Goal: Task Accomplishment & Management: Manage account settings

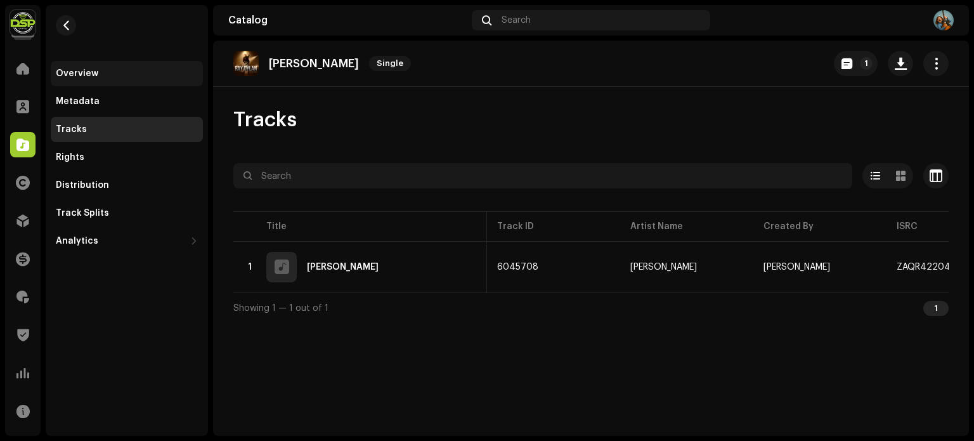
scroll to position [0, 89]
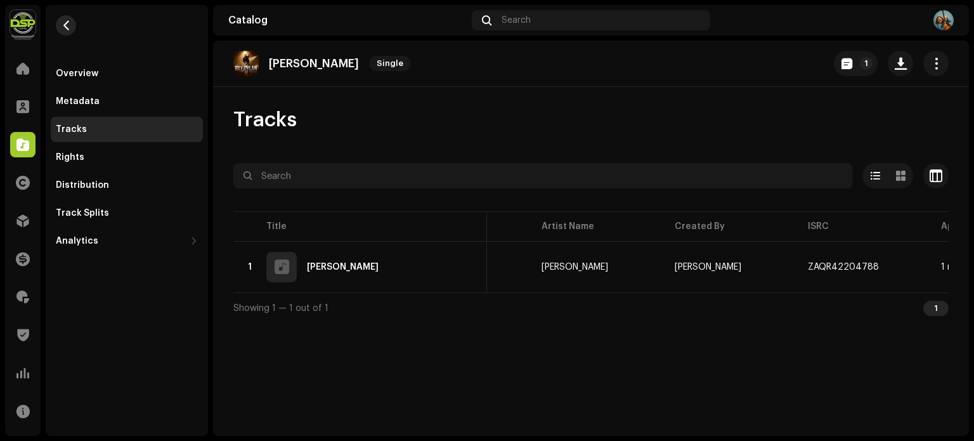
click at [67, 21] on span "button" at bounding box center [67, 25] width 10 height 10
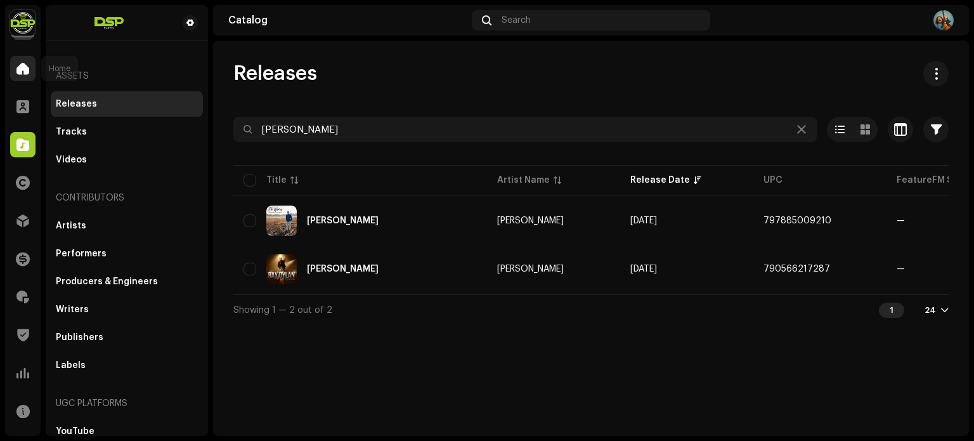
click at [18, 71] on span at bounding box center [22, 68] width 13 height 10
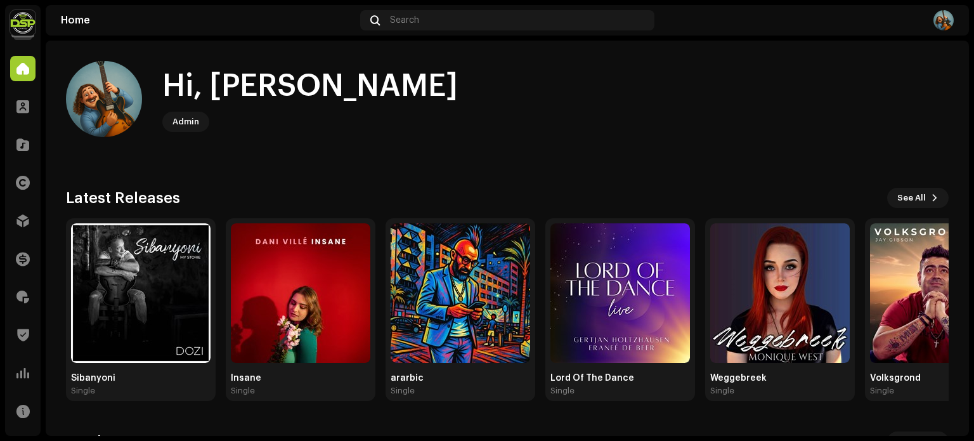
click at [29, 32] on img at bounding box center [22, 22] width 25 height 25
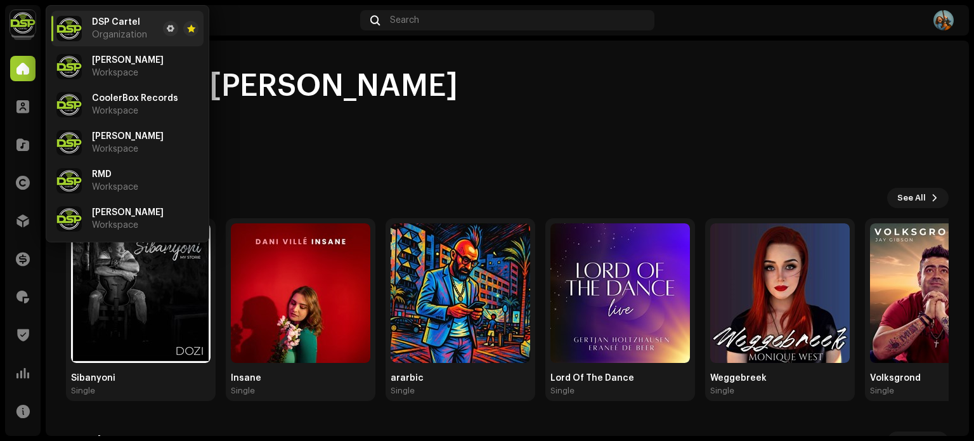
drag, startPoint x: 128, startPoint y: 155, endPoint x: 133, endPoint y: 160, distance: 7.6
click at [128, 155] on li "Deon Dee Workspace" at bounding box center [127, 143] width 152 height 36
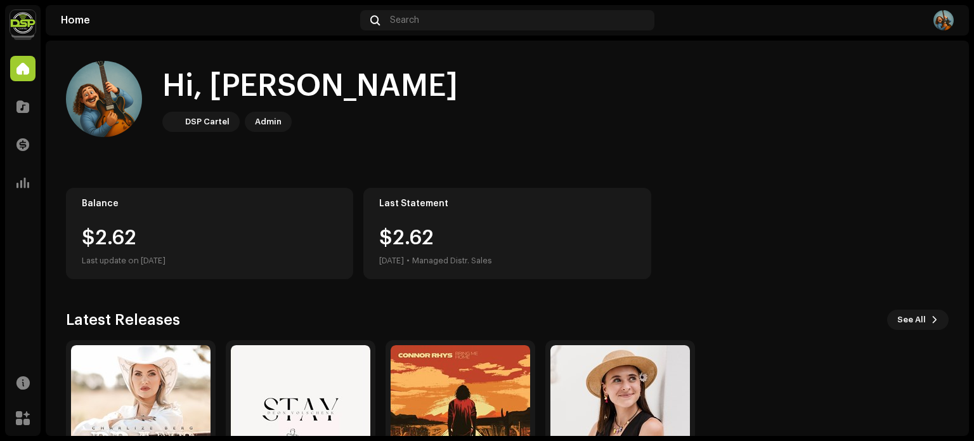
click at [20, 20] on img at bounding box center [22, 22] width 25 height 25
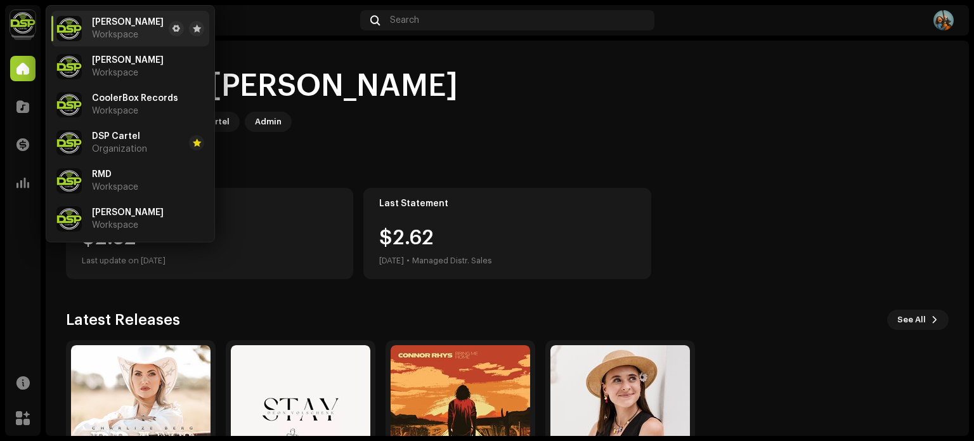
click at [382, 147] on home-user "Hi, Francois DSP Cartel Admin" at bounding box center [507, 109] width 883 height 96
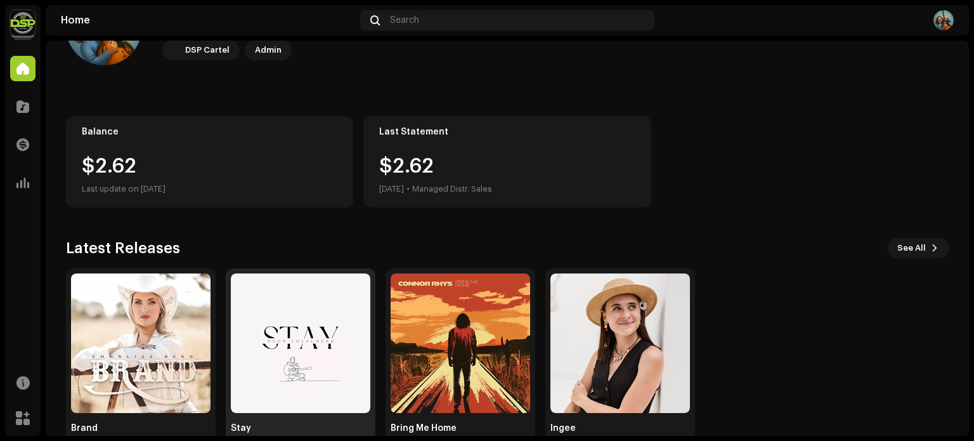
scroll to position [107, 0]
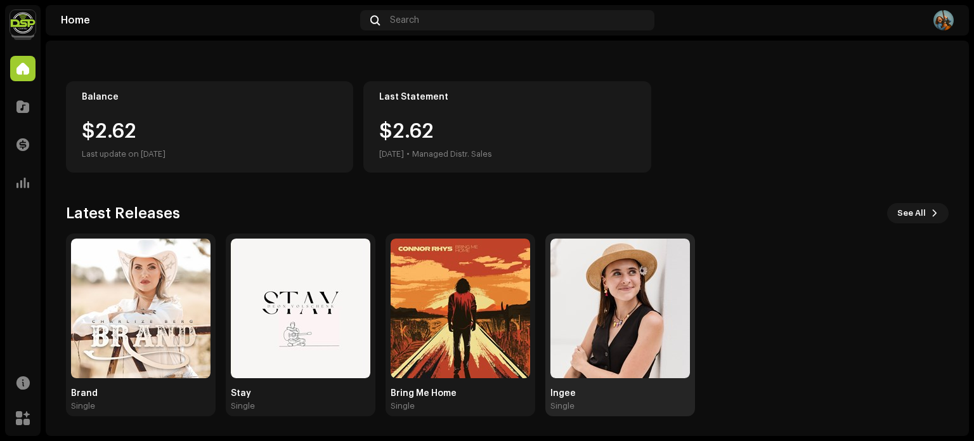
click at [608, 337] on img at bounding box center [621, 309] width 140 height 140
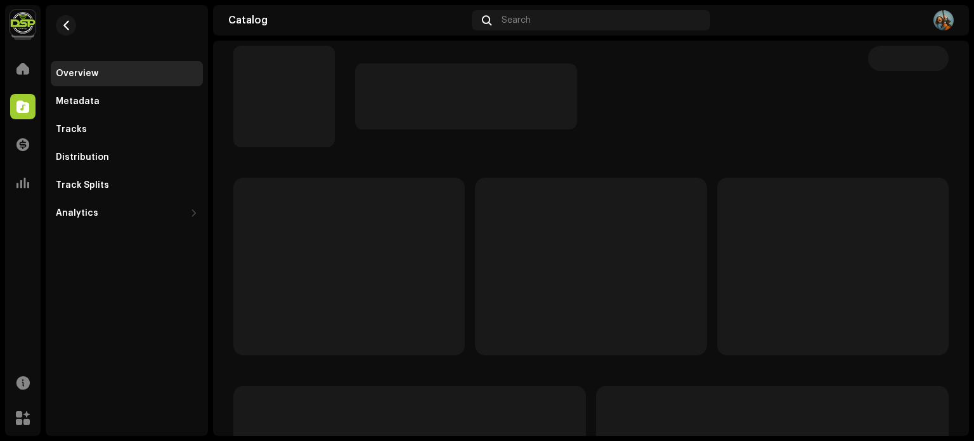
click at [643, 325] on p-skeleton at bounding box center [591, 267] width 232 height 178
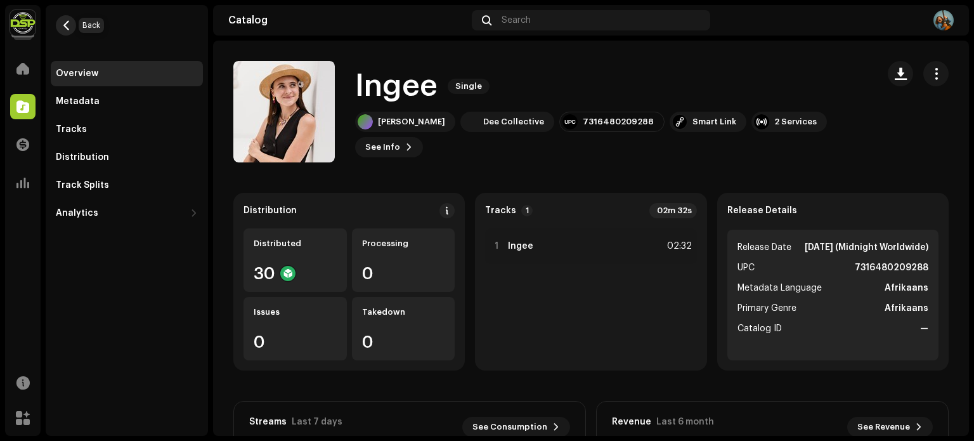
click at [66, 22] on span "button" at bounding box center [67, 25] width 10 height 10
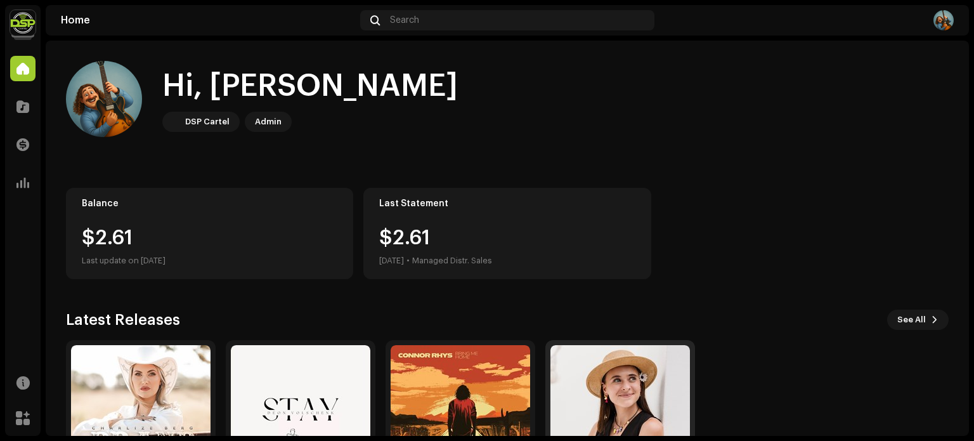
scroll to position [107, 0]
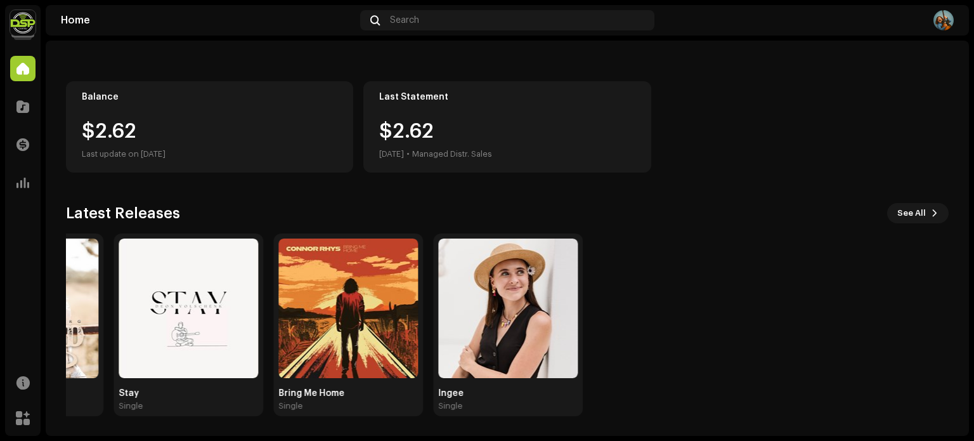
drag, startPoint x: 835, startPoint y: 342, endPoint x: 721, endPoint y: 273, distance: 133.5
click at [720, 273] on div "Brand Single Stay Single Bring Me Home Single Ingee Single" at bounding box center [390, 324] width 883 height 183
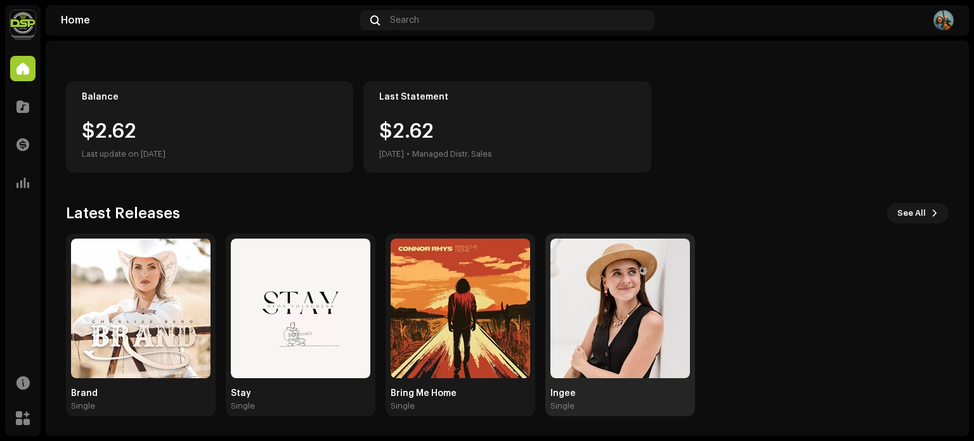
click at [622, 300] on img at bounding box center [621, 309] width 140 height 140
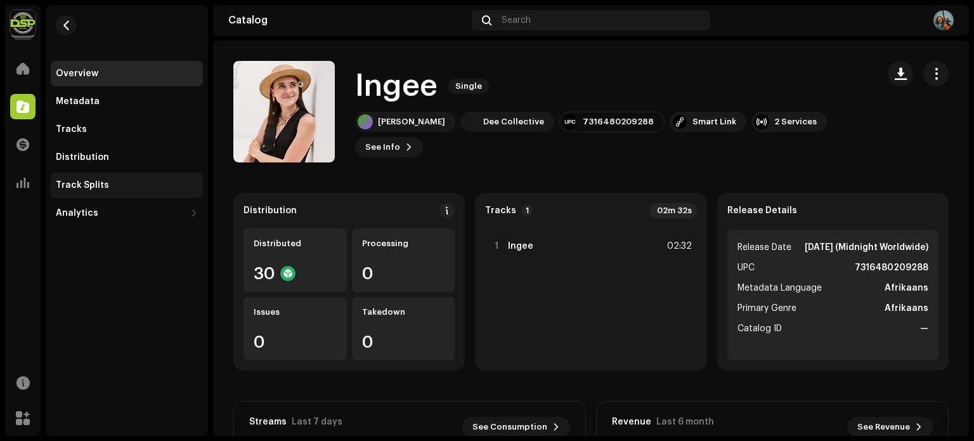
click at [89, 173] on div "Track Splits" at bounding box center [127, 185] width 152 height 25
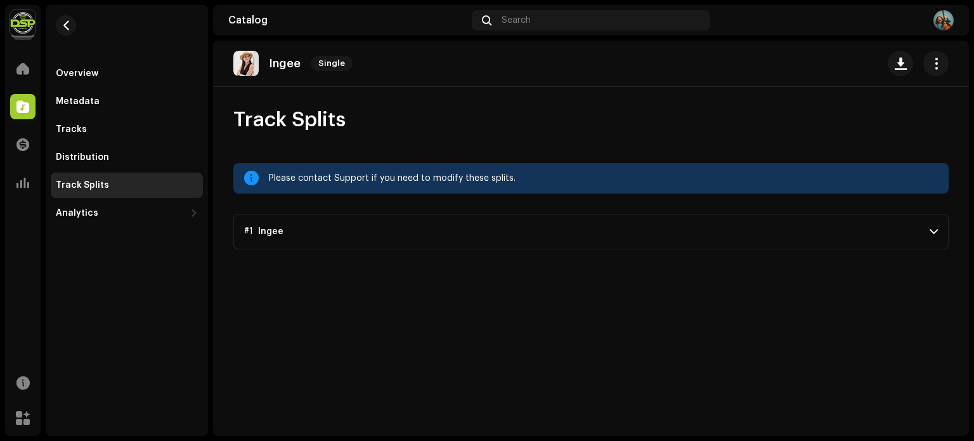
click at [808, 232] on p-accordion-header "#1 Ingee" at bounding box center [591, 232] width 716 height 36
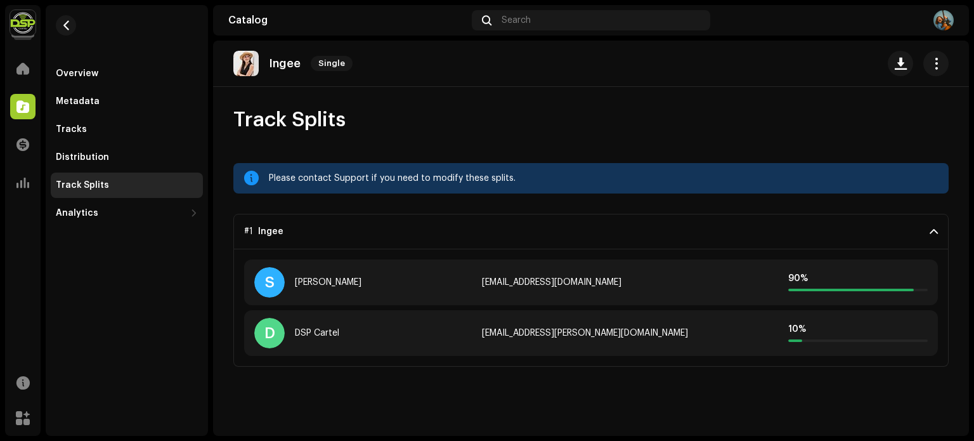
click at [693, 237] on p-accordion-header "#1 Ingee" at bounding box center [591, 232] width 716 height 36
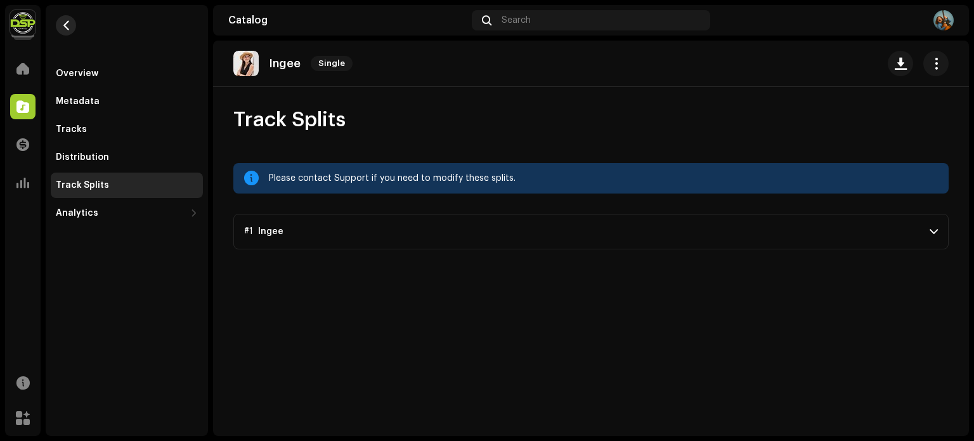
click at [69, 29] on span "button" at bounding box center [67, 25] width 10 height 10
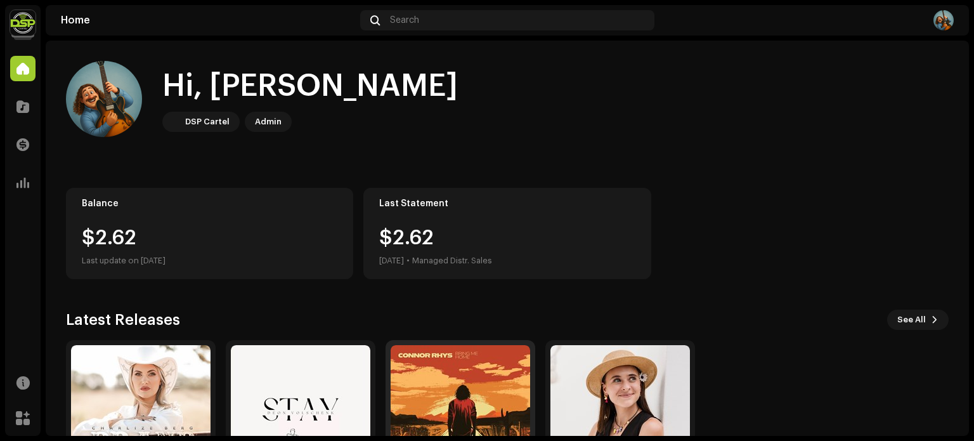
click at [472, 368] on img at bounding box center [461, 415] width 140 height 140
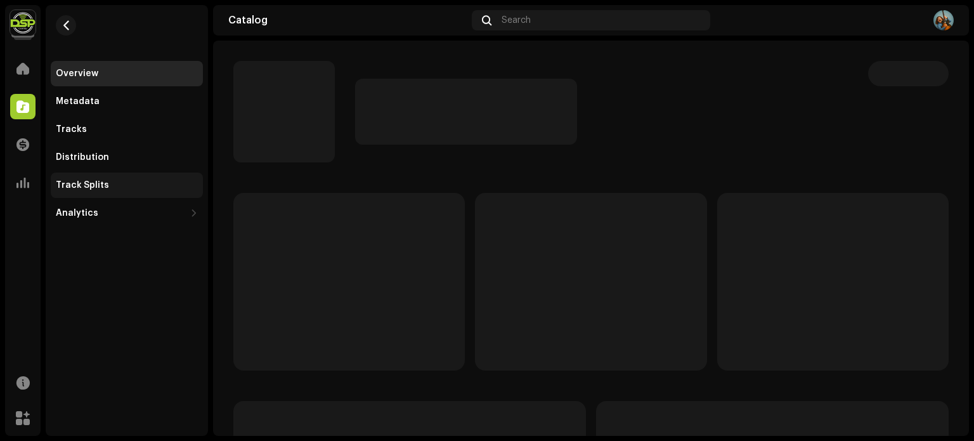
click at [117, 181] on div "Track Splits" at bounding box center [127, 185] width 142 height 10
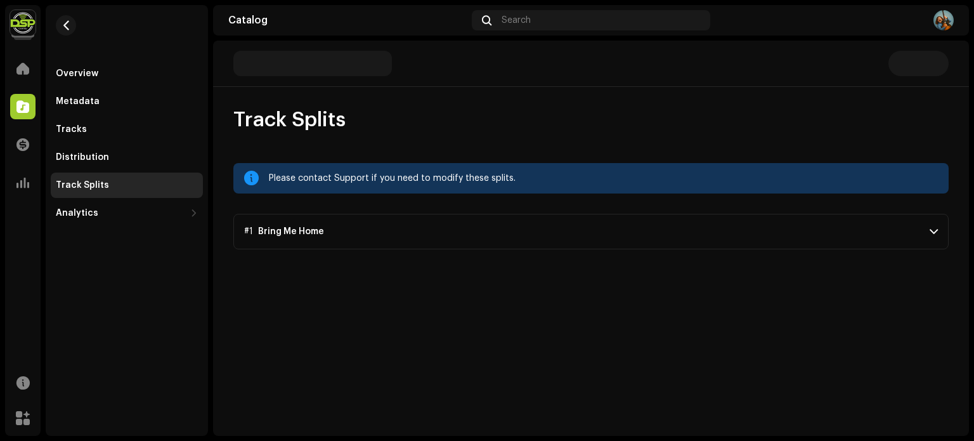
click at [278, 235] on div "Bring Me Home" at bounding box center [291, 231] width 66 height 10
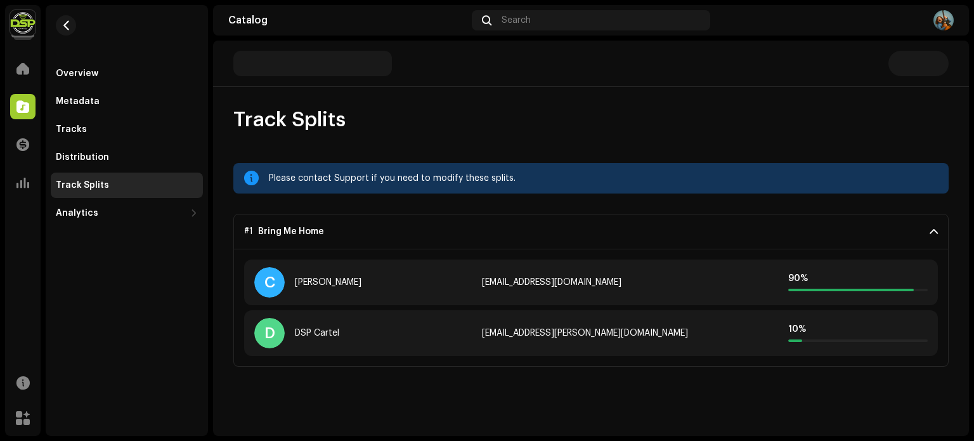
click at [76, 30] on re-m-nav-back at bounding box center [66, 33] width 30 height 56
click at [63, 28] on span "button" at bounding box center [67, 25] width 10 height 10
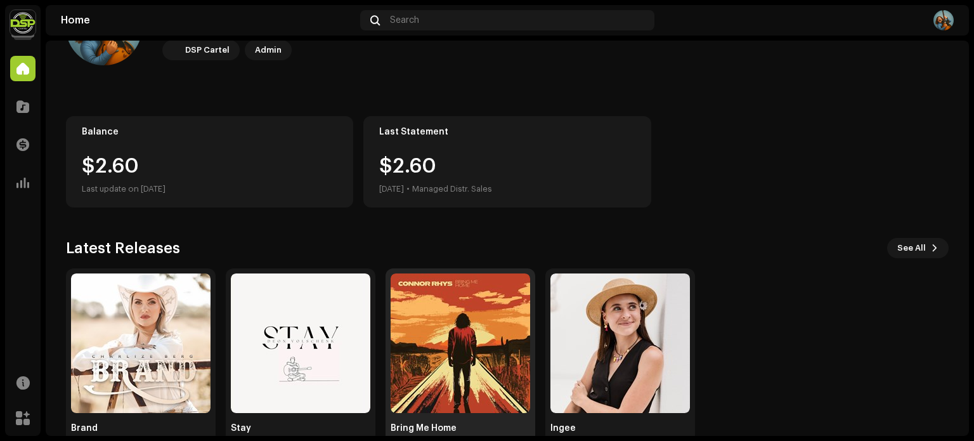
scroll to position [107, 0]
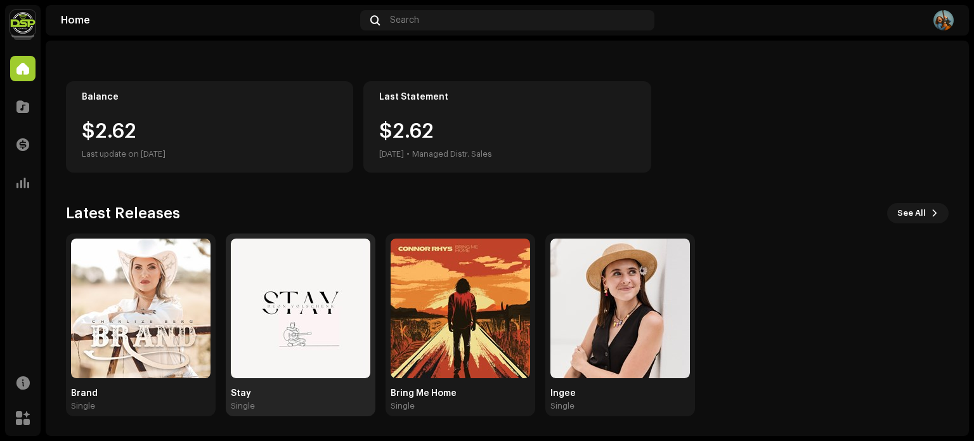
click at [353, 282] on img at bounding box center [301, 309] width 140 height 140
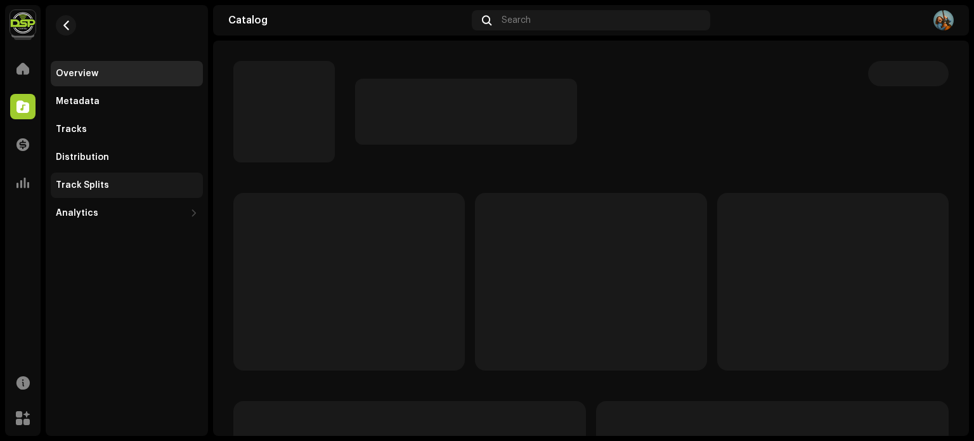
click at [162, 182] on div "Track Splits" at bounding box center [127, 185] width 142 height 10
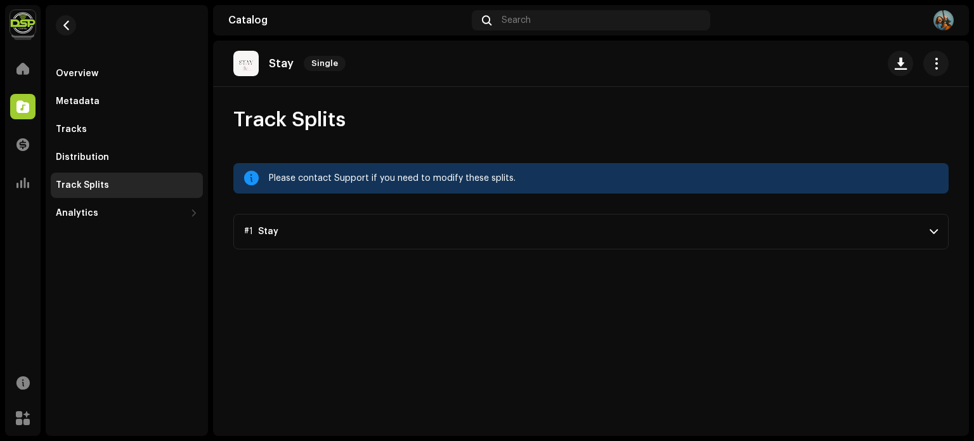
click at [582, 239] on p-accordion-header "#1 Stay" at bounding box center [591, 232] width 716 height 36
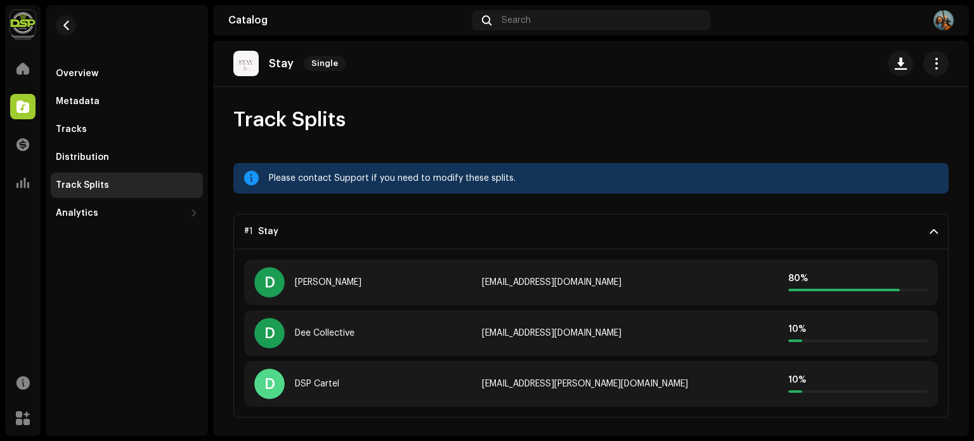
click at [530, 236] on p-accordion-header "#1 Stay" at bounding box center [591, 232] width 716 height 36
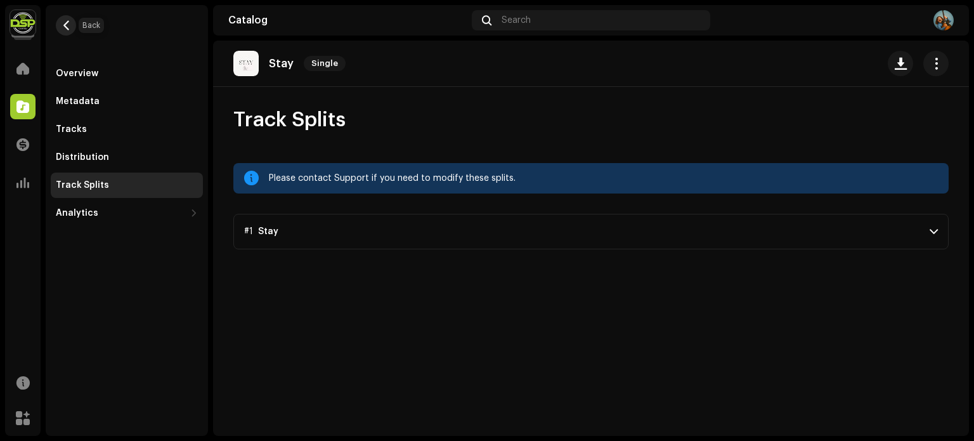
click at [63, 27] on span "button" at bounding box center [67, 25] width 10 height 10
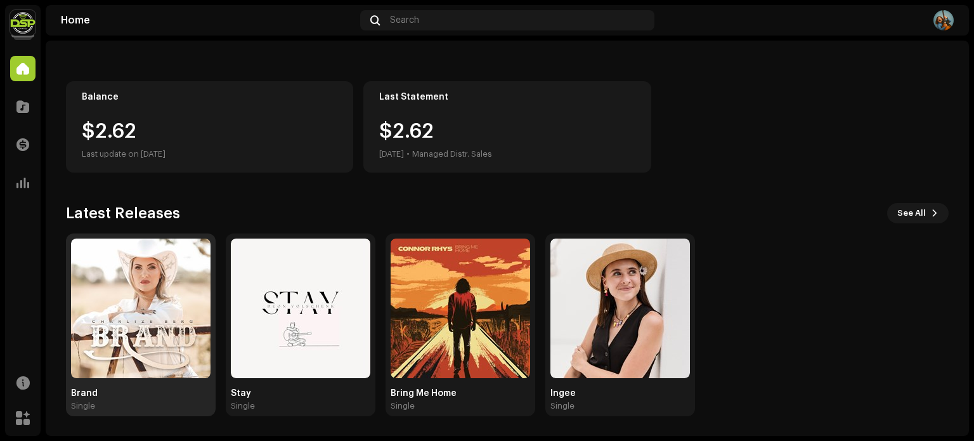
click at [193, 294] on img at bounding box center [141, 309] width 140 height 140
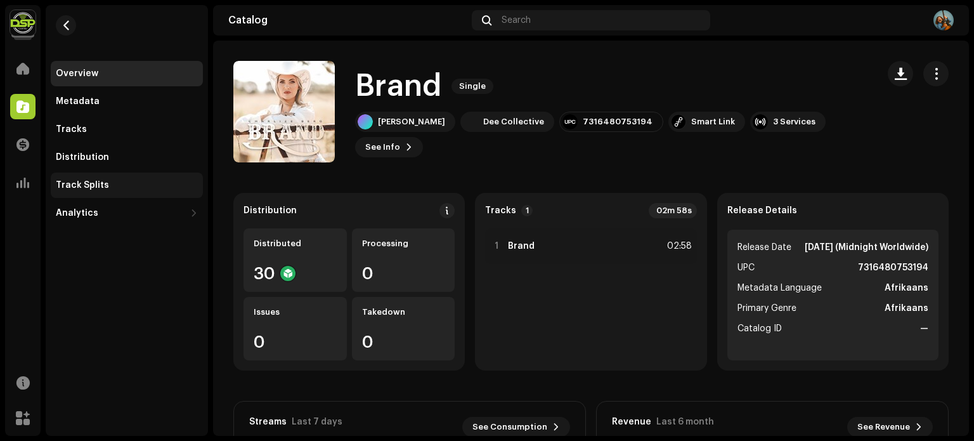
click at [69, 180] on div "Track Splits" at bounding box center [82, 185] width 53 height 10
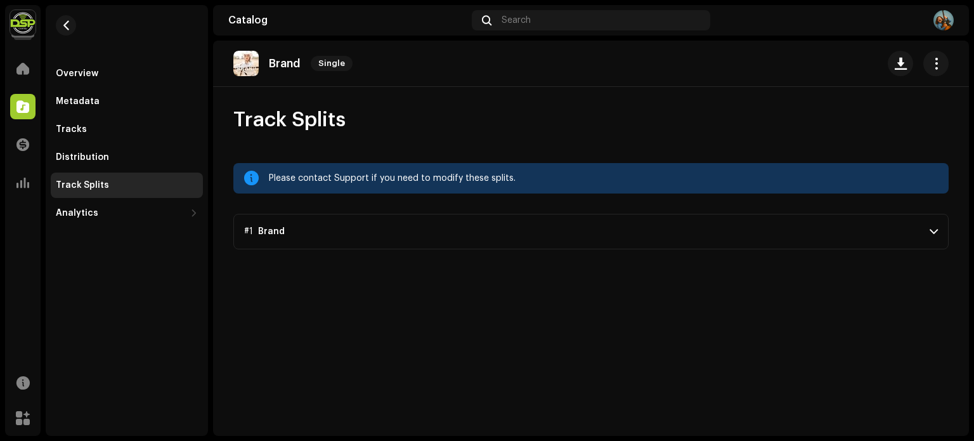
click at [69, 31] on button "button" at bounding box center [66, 25] width 20 height 20
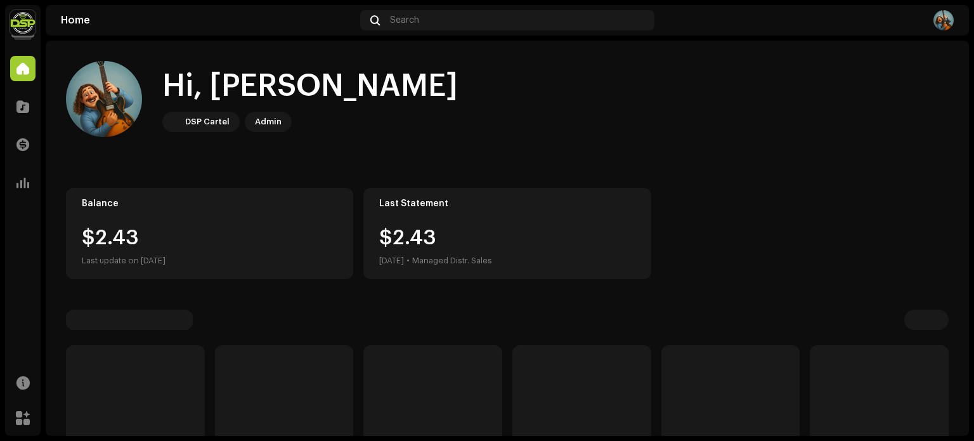
click at [23, 17] on img at bounding box center [22, 22] width 25 height 25
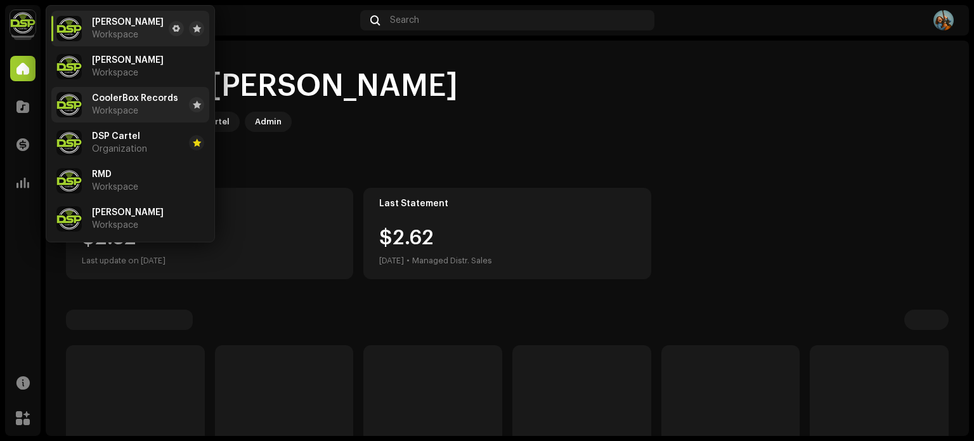
click at [140, 111] on div "CoolerBox Records Workspace" at bounding box center [135, 104] width 86 height 23
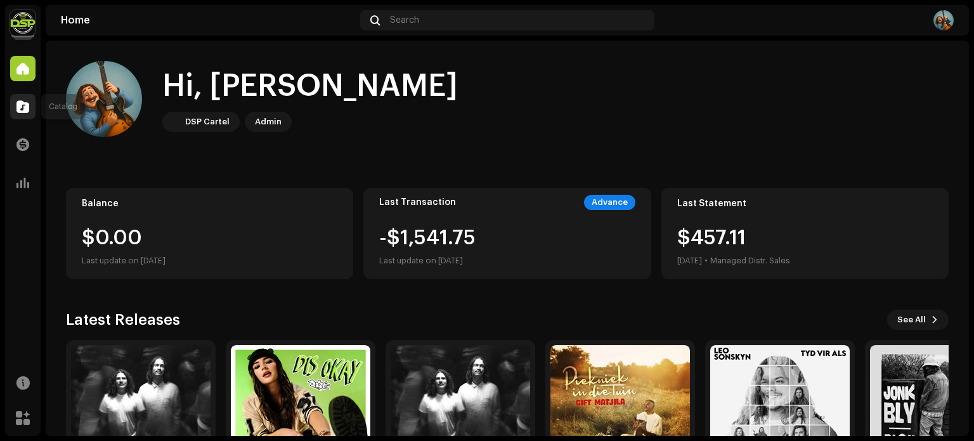
click at [25, 103] on span at bounding box center [22, 106] width 13 height 10
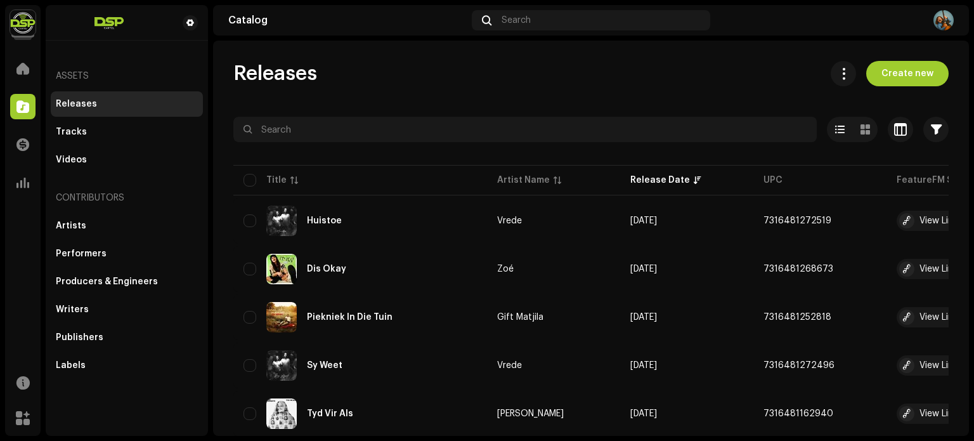
click at [311, 75] on span "Releases" at bounding box center [275, 73] width 84 height 25
click at [398, 74] on div "Releases Create new" at bounding box center [591, 73] width 716 height 25
click at [276, 73] on span "Releases" at bounding box center [275, 73] width 84 height 25
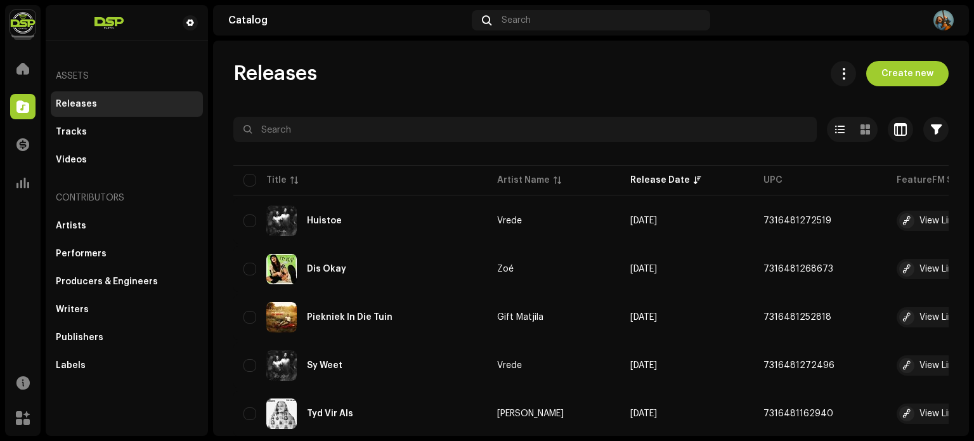
click at [276, 73] on span "Releases" at bounding box center [275, 73] width 84 height 25
click at [439, 76] on div "Releases Create new" at bounding box center [591, 73] width 716 height 25
drag, startPoint x: 320, startPoint y: 72, endPoint x: 238, endPoint y: 73, distance: 81.8
click at [238, 73] on div "Releases Create new" at bounding box center [591, 73] width 716 height 25
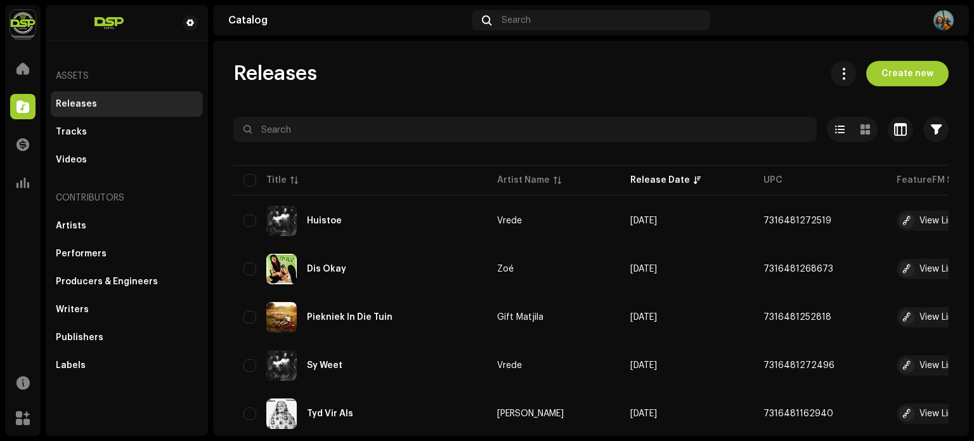
click at [237, 73] on span "Releases" at bounding box center [275, 73] width 84 height 25
drag, startPoint x: 232, startPoint y: 72, endPoint x: 327, endPoint y: 84, distance: 95.9
click at [327, 83] on div "Releases Create new" at bounding box center [591, 73] width 716 height 25
drag, startPoint x: 318, startPoint y: 75, endPoint x: 218, endPoint y: 72, distance: 100.9
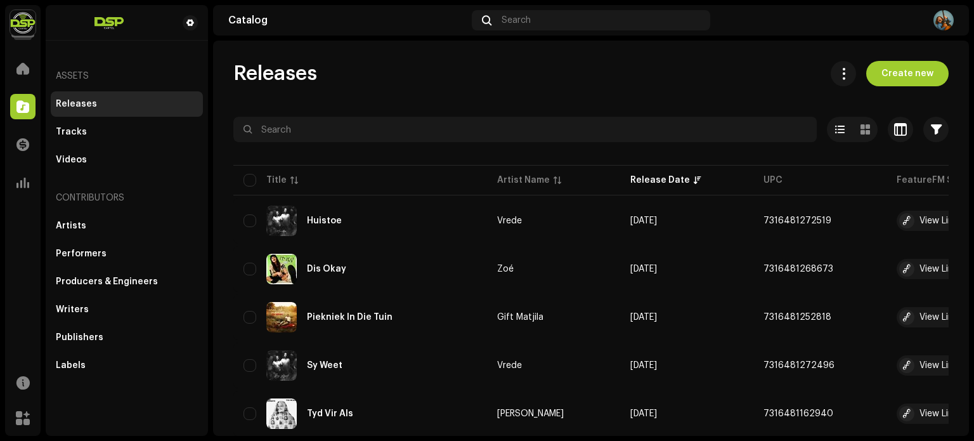
drag, startPoint x: 236, startPoint y: 76, endPoint x: 320, endPoint y: 78, distance: 83.8
click at [320, 78] on div "Releases Create new" at bounding box center [591, 73] width 716 height 25
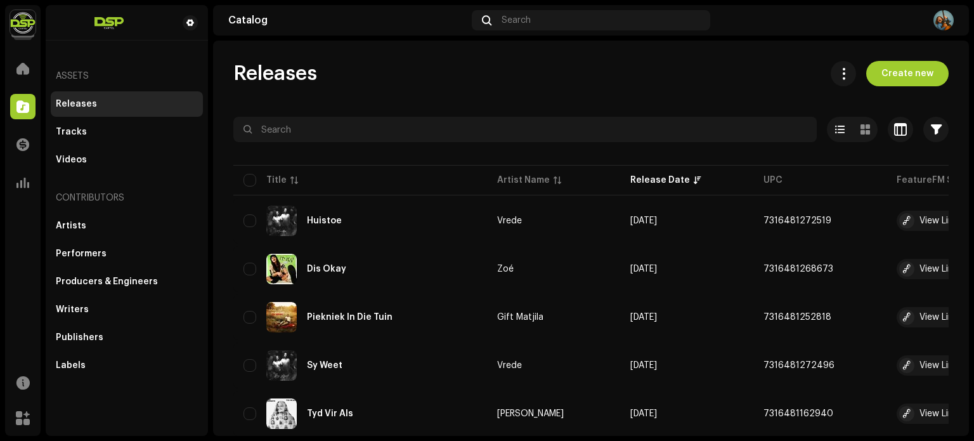
drag, startPoint x: 320, startPoint y: 75, endPoint x: 236, endPoint y: 74, distance: 83.8
click at [236, 74] on div "Releases Create new" at bounding box center [591, 73] width 716 height 25
click at [236, 74] on span "Releases" at bounding box center [275, 73] width 84 height 25
drag, startPoint x: 235, startPoint y: 74, endPoint x: 318, endPoint y: 81, distance: 84.1
click at [318, 81] on div "Releases Create new" at bounding box center [591, 73] width 716 height 25
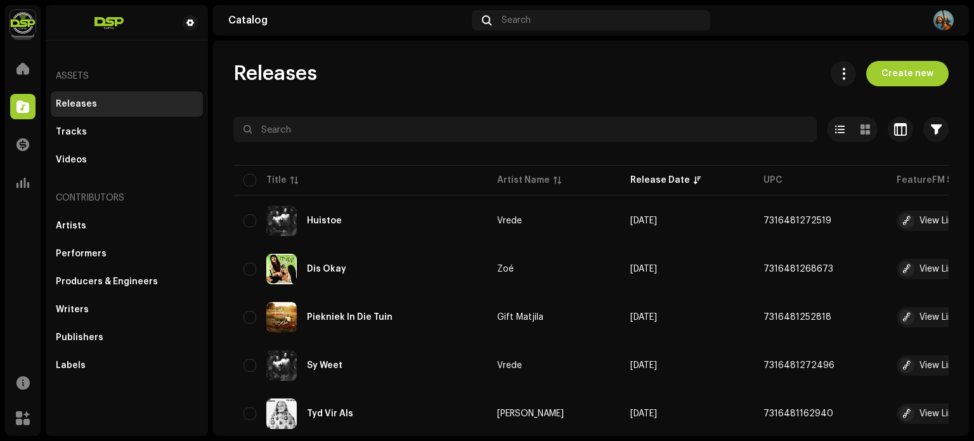
click at [318, 81] on div "Releases Create new" at bounding box center [591, 73] width 716 height 25
drag, startPoint x: 320, startPoint y: 75, endPoint x: 228, endPoint y: 75, distance: 91.3
drag, startPoint x: 234, startPoint y: 71, endPoint x: 321, endPoint y: 78, distance: 87.2
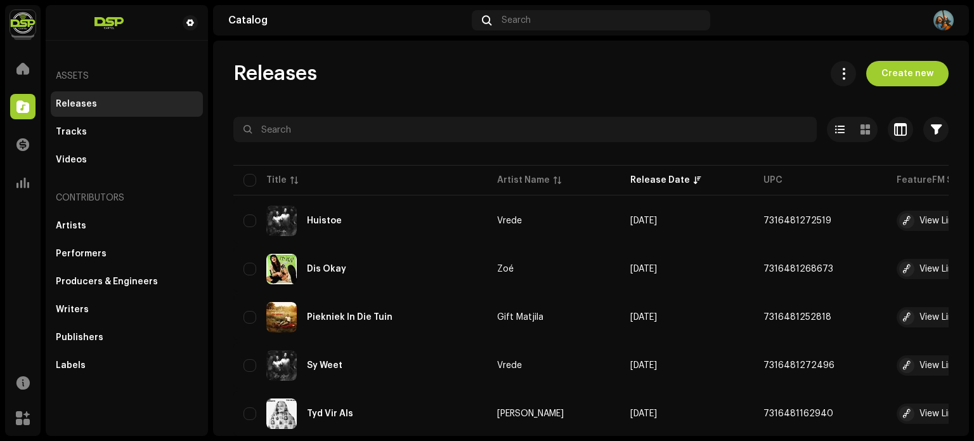
click at [321, 78] on div "Releases Create new" at bounding box center [591, 73] width 716 height 25
drag, startPoint x: 321, startPoint y: 76, endPoint x: 226, endPoint y: 75, distance: 95.2
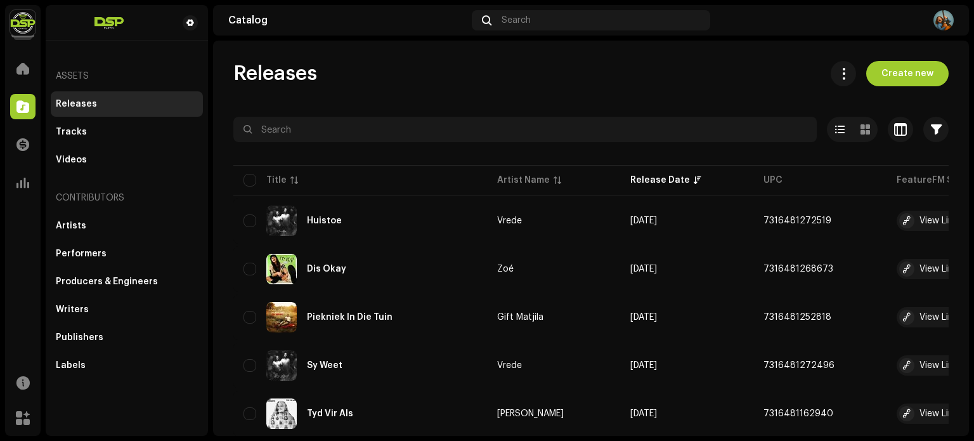
drag, startPoint x: 232, startPoint y: 73, endPoint x: 332, endPoint y: 79, distance: 100.4
click at [340, 84] on div "Releases Create new" at bounding box center [591, 73] width 716 height 25
